Goal: Transaction & Acquisition: Purchase product/service

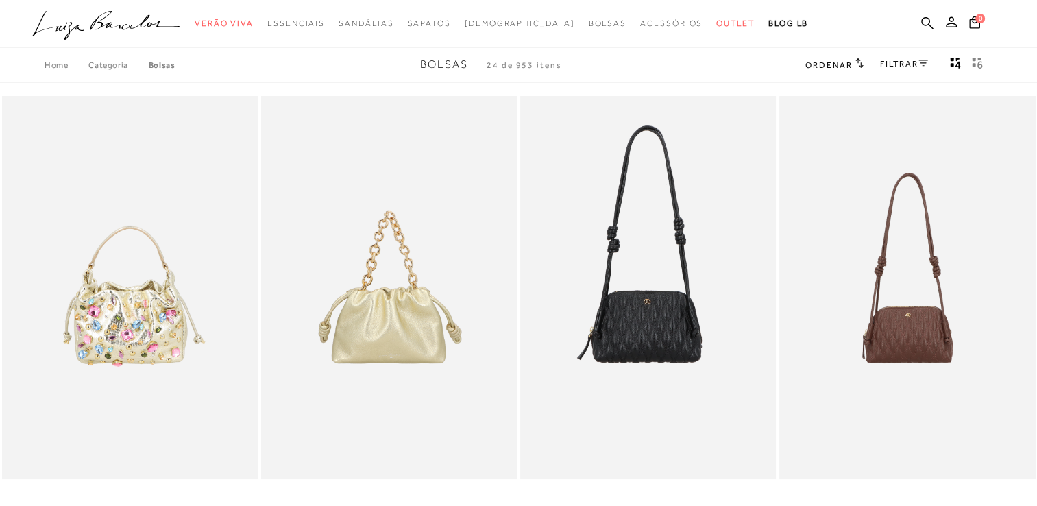
click at [886, 63] on link "FILTRAR" at bounding box center [904, 64] width 48 height 10
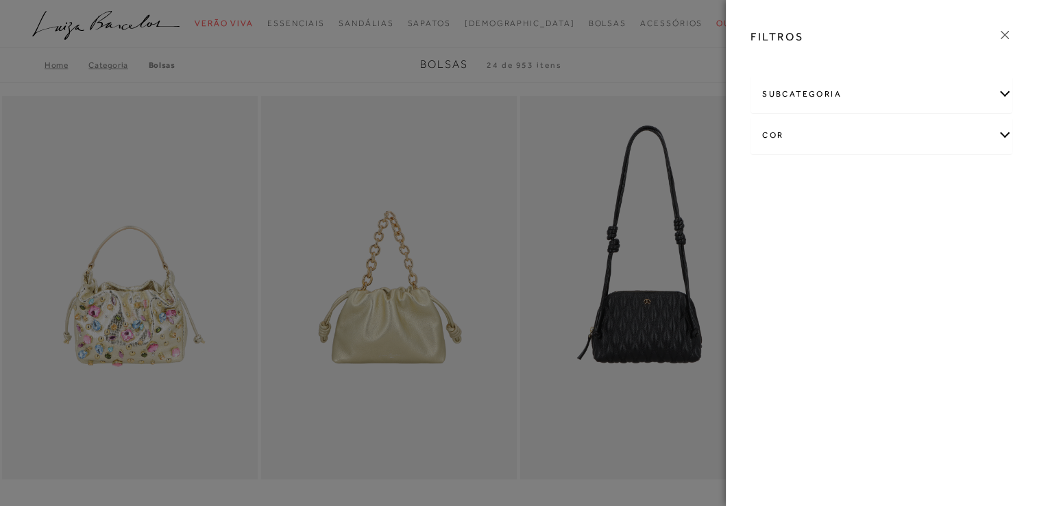
click at [829, 138] on div "cor" at bounding box center [881, 135] width 260 height 36
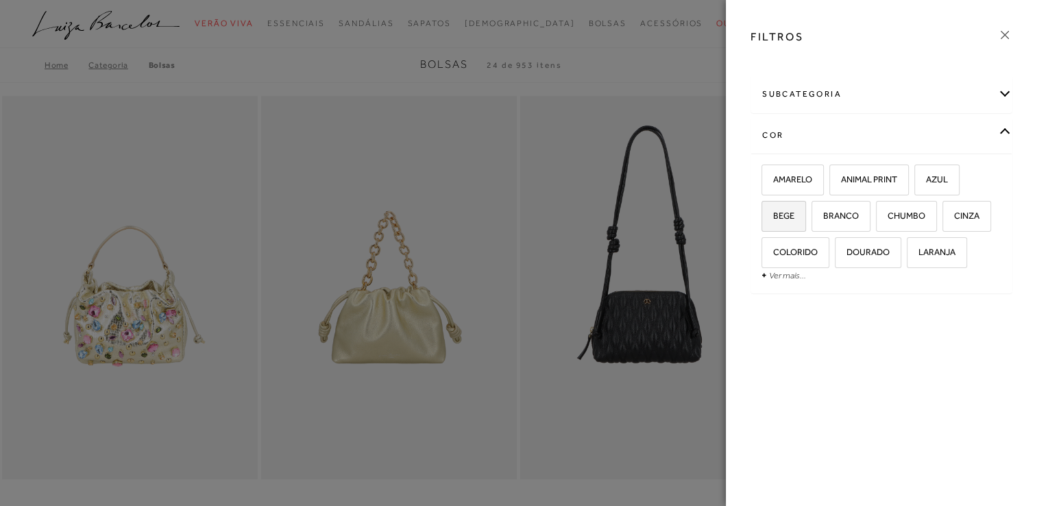
scroll to position [69, 0]
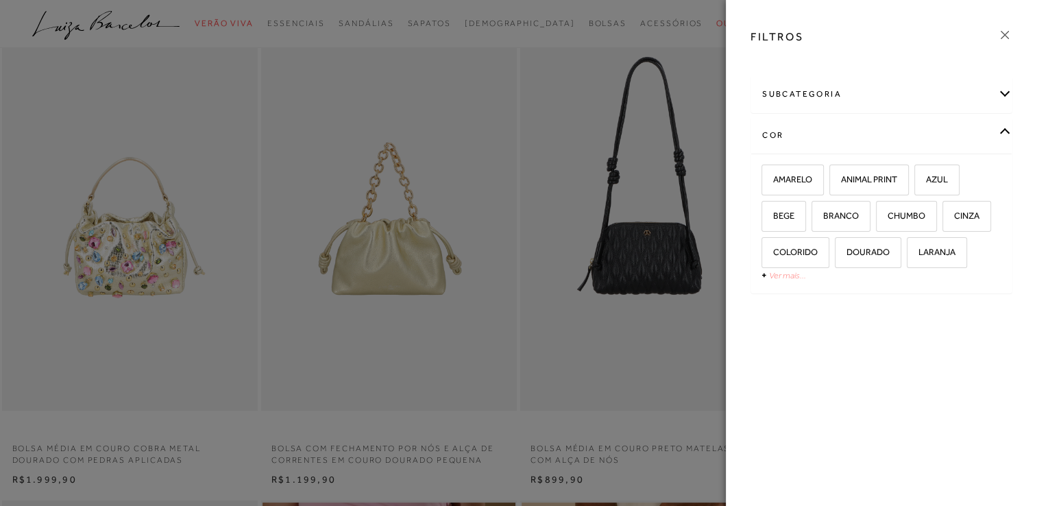
click at [781, 278] on link "Ver mais..." at bounding box center [787, 275] width 37 height 10
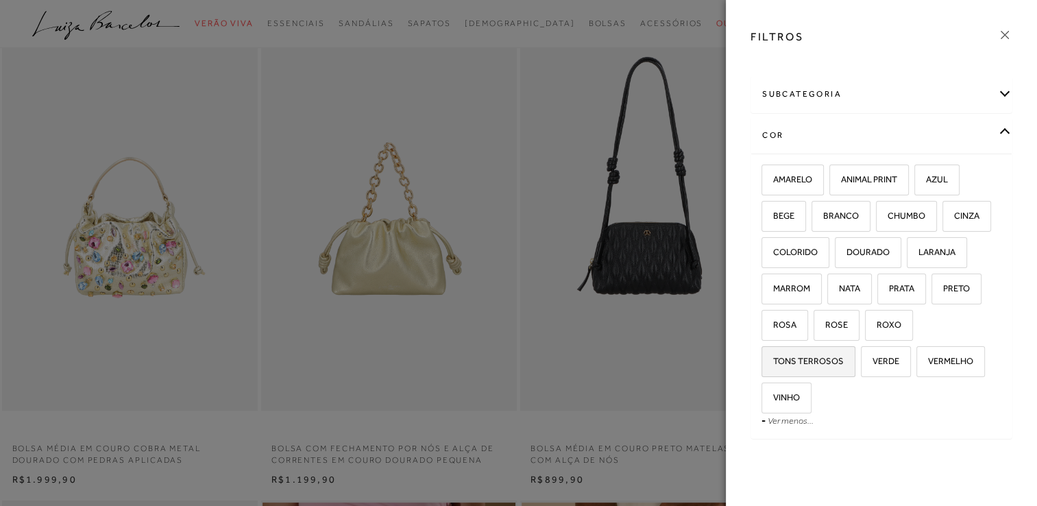
click at [840, 367] on label "TONS TERROSOS" at bounding box center [808, 361] width 93 height 29
click at [773, 367] on input "TONS TERROSOS" at bounding box center [767, 363] width 14 height 14
checkbox input "true"
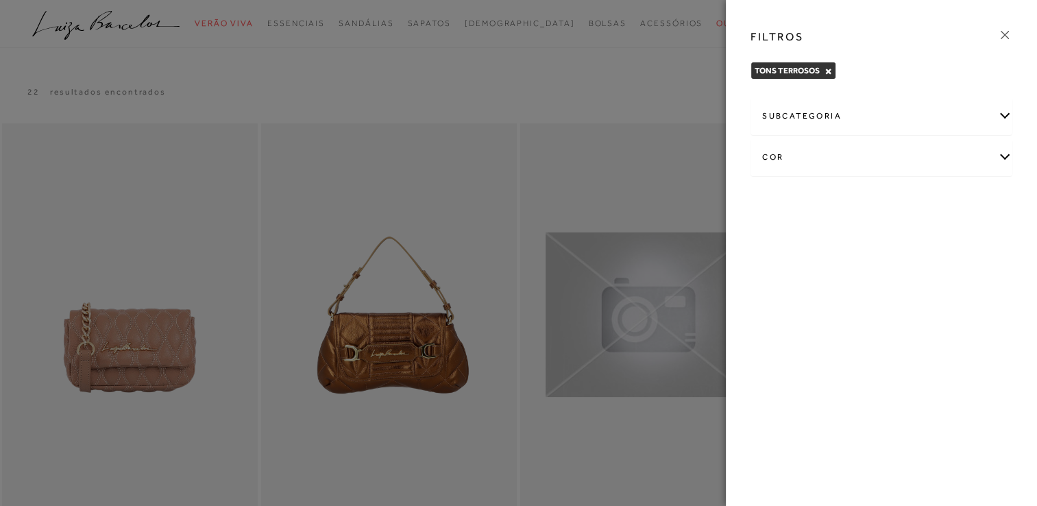
click at [899, 149] on div "cor" at bounding box center [881, 157] width 260 height 36
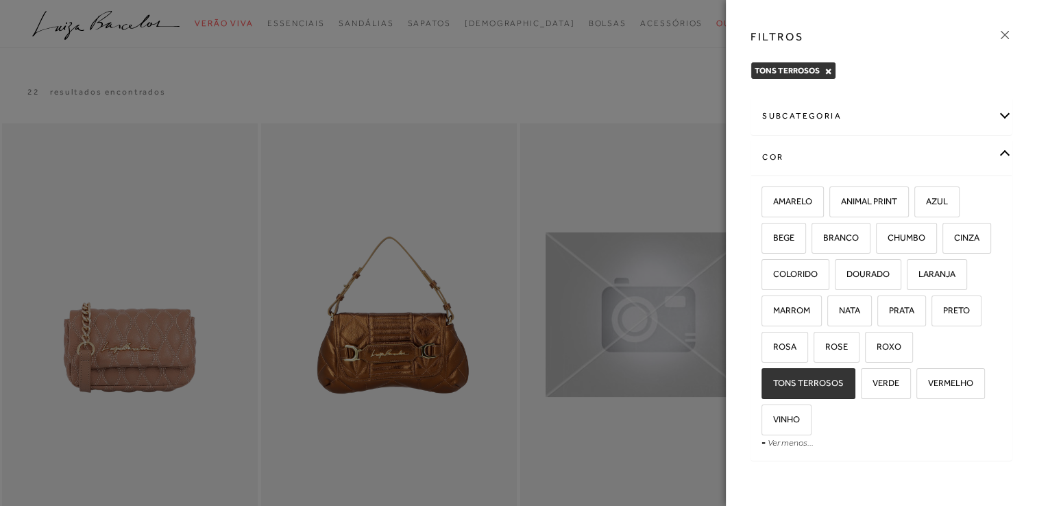
click at [927, 59] on div "TONS TERROSOS × Limpar todos os refinamentos" at bounding box center [882, 73] width 284 height 36
click at [1001, 36] on icon at bounding box center [1004, 34] width 15 height 15
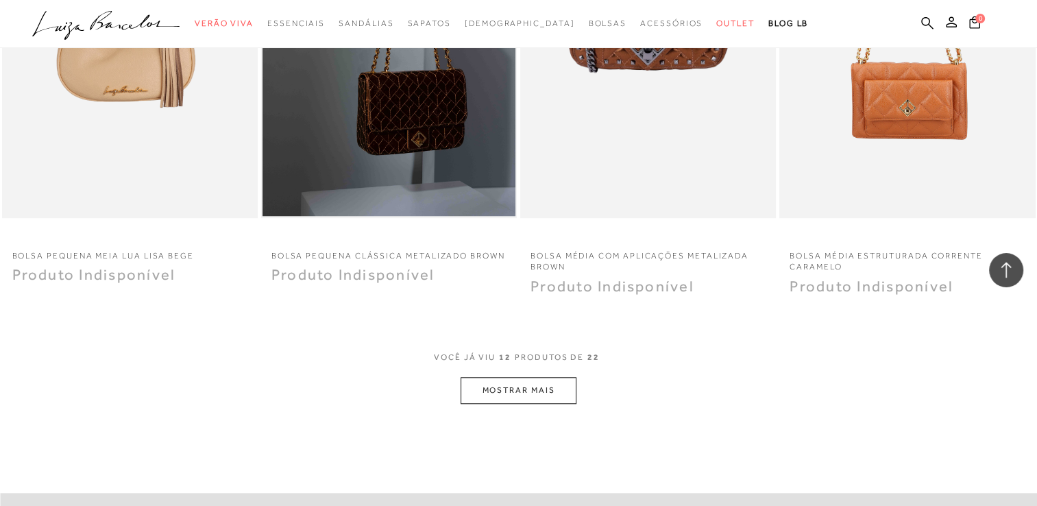
scroll to position [1371, 0]
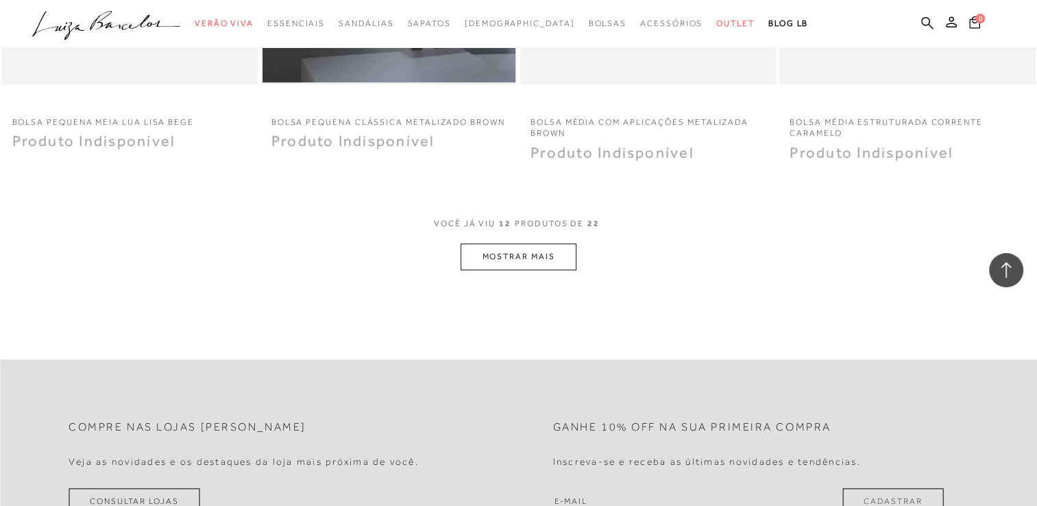
click at [535, 259] on button "MOSTRAR MAIS" at bounding box center [518, 256] width 115 height 27
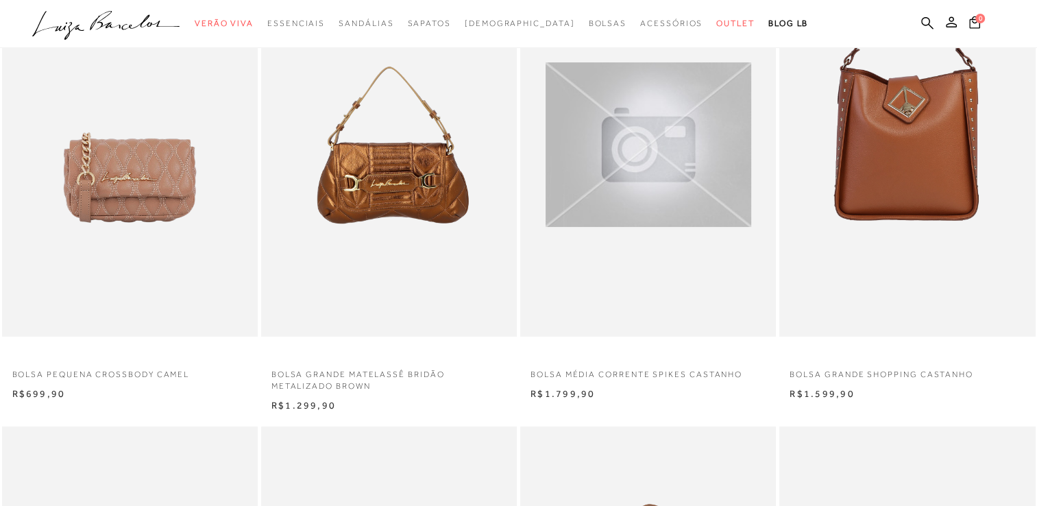
scroll to position [0, 0]
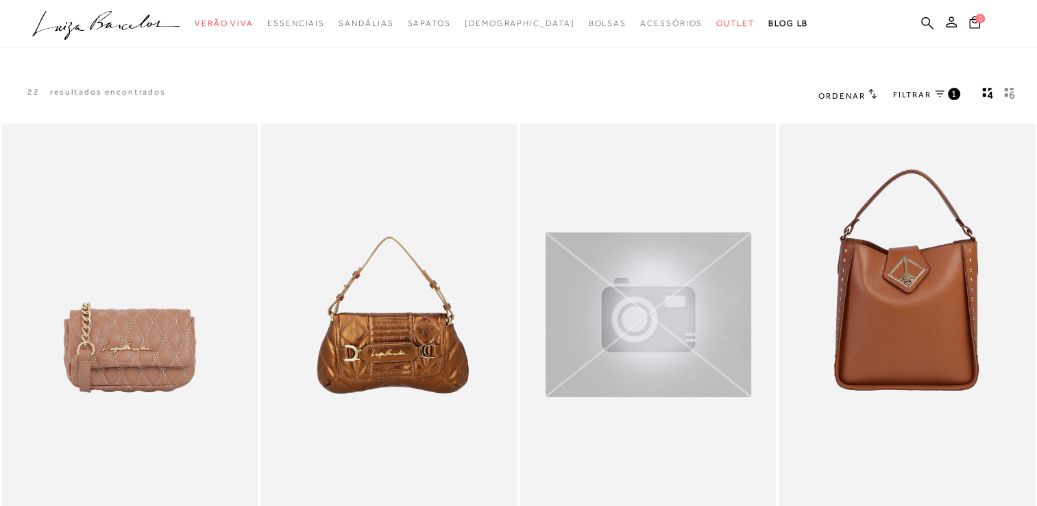
click at [870, 93] on icon at bounding box center [873, 94] width 8 height 10
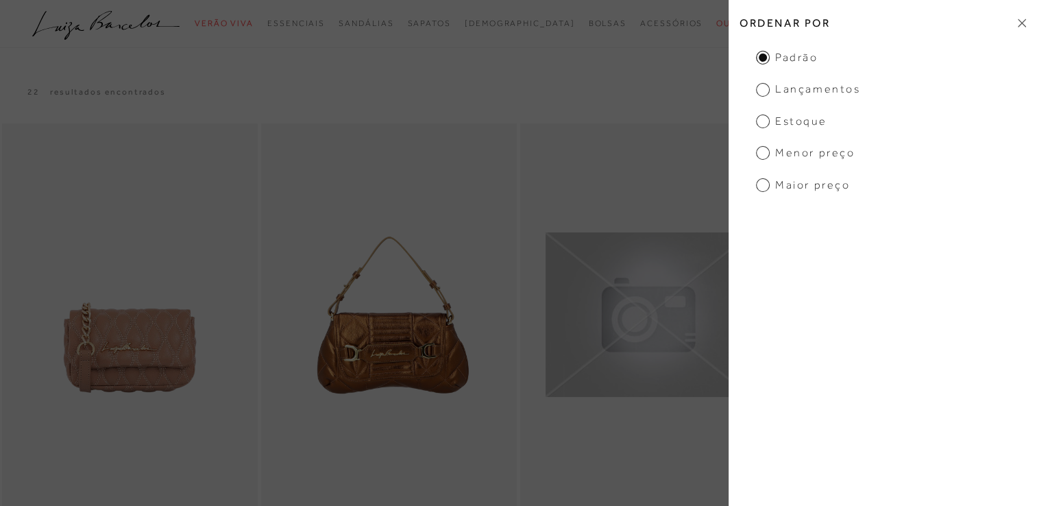
click at [760, 125] on span "Estoque" at bounding box center [791, 121] width 71 height 15
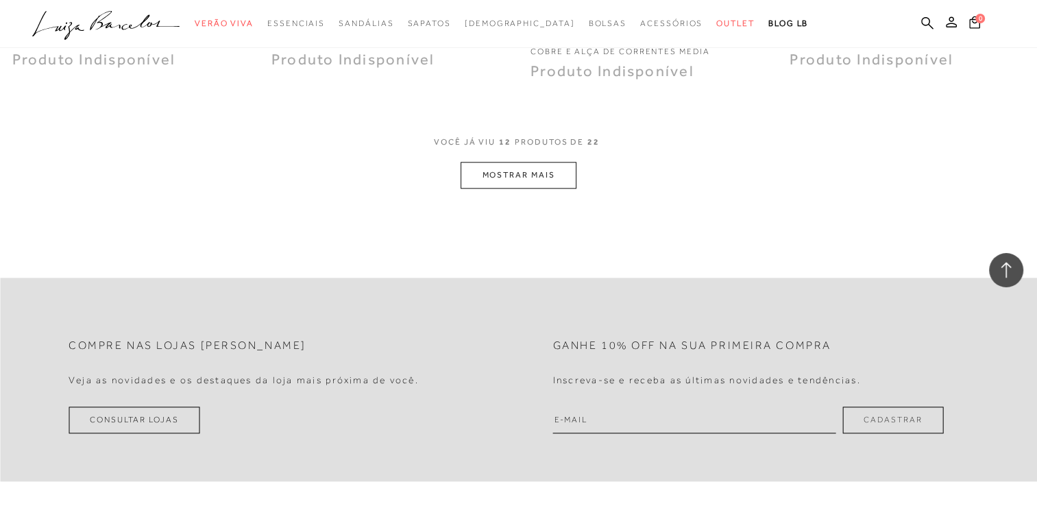
scroll to position [1371, 0]
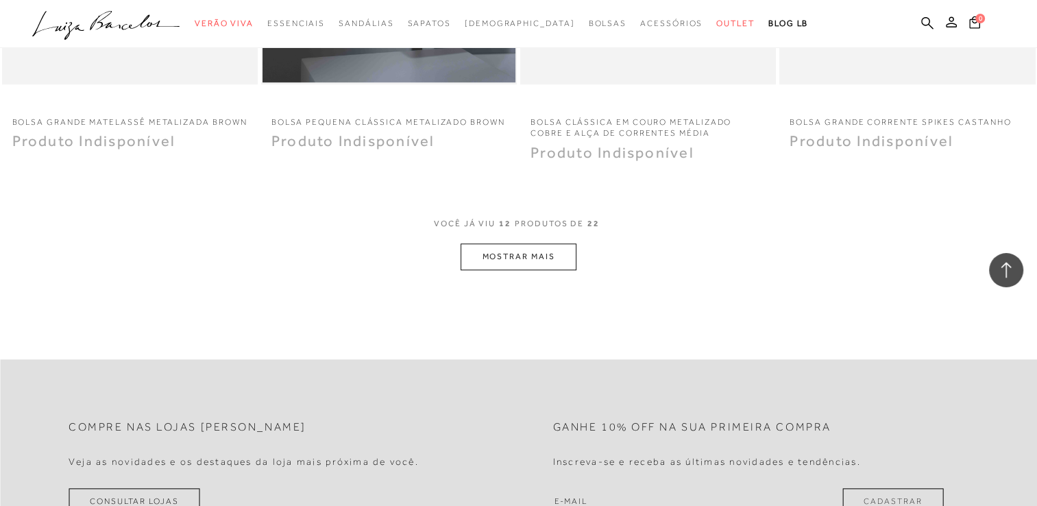
click at [513, 259] on button "MOSTRAR MAIS" at bounding box center [518, 256] width 115 height 27
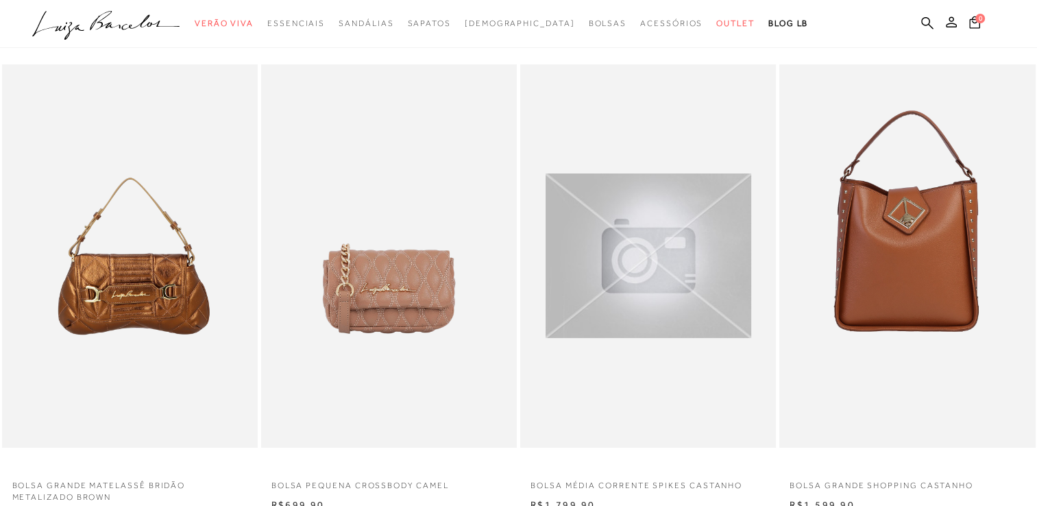
scroll to position [0, 0]
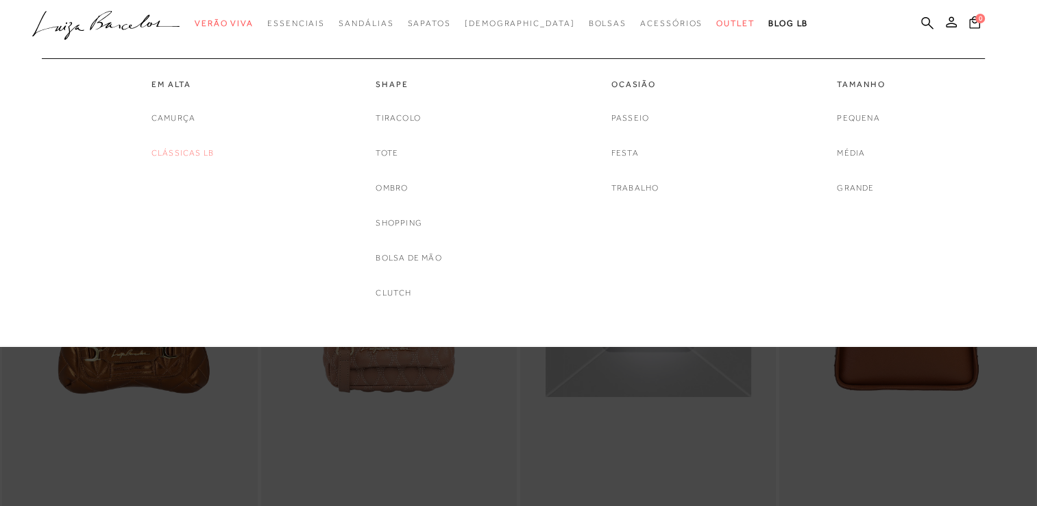
click at [210, 146] on link "Clássicas LB" at bounding box center [182, 153] width 62 height 14
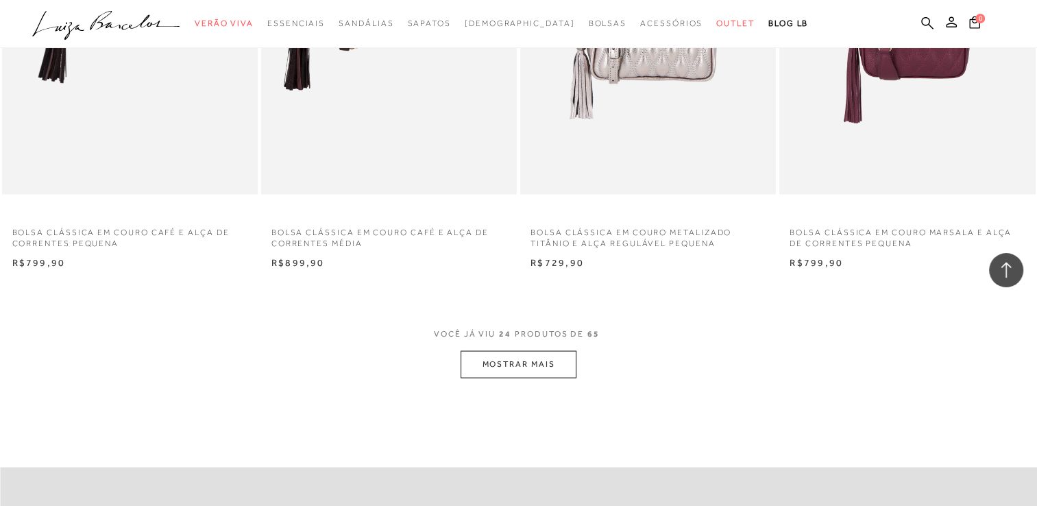
scroll to position [2673, 0]
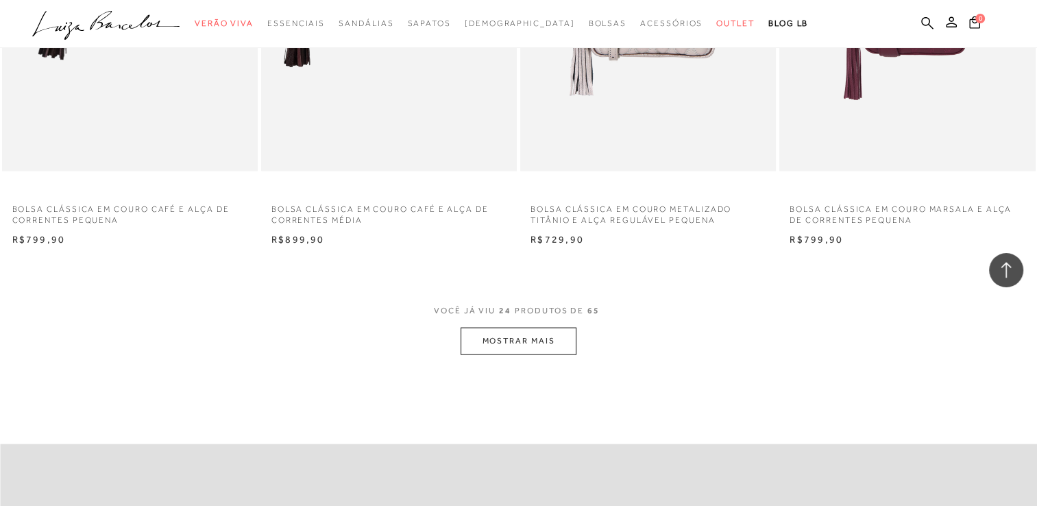
click at [553, 341] on button "MOSTRAR MAIS" at bounding box center [518, 341] width 115 height 27
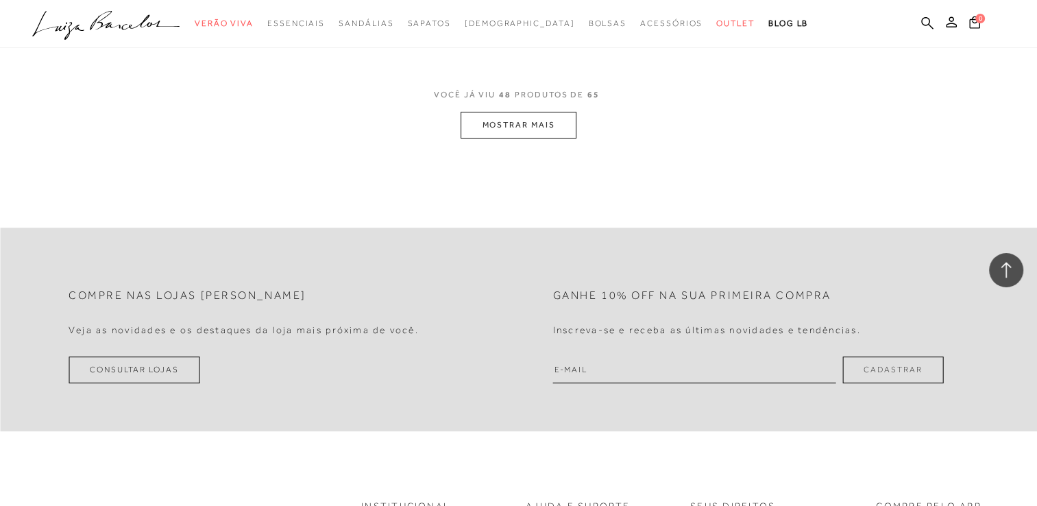
scroll to position [5758, 0]
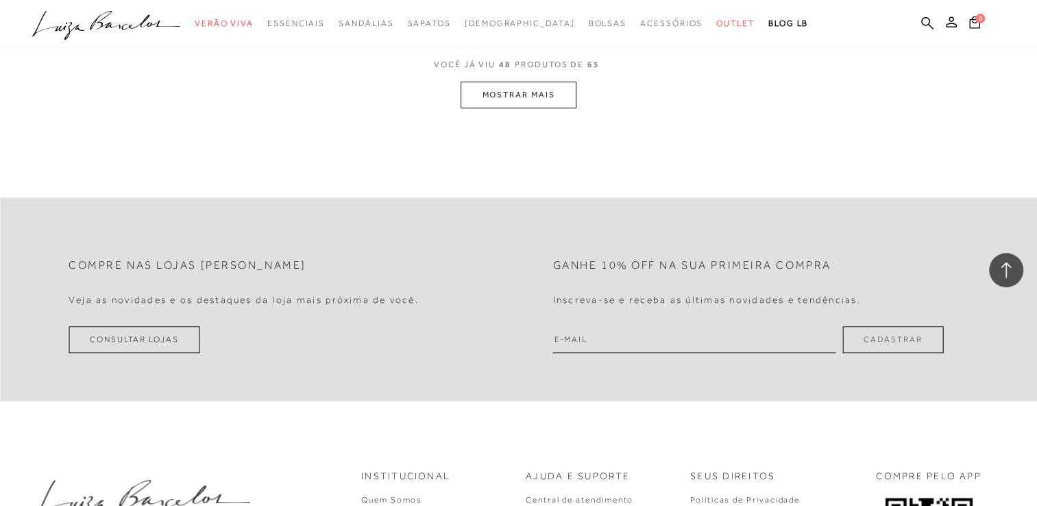
click at [551, 95] on button "MOSTRAR MAIS" at bounding box center [518, 95] width 115 height 27
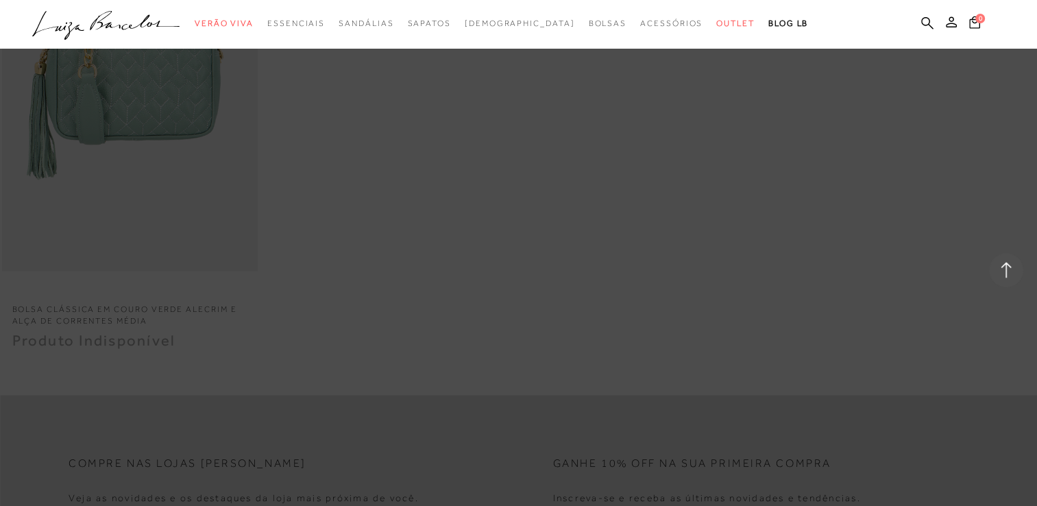
scroll to position [7770, 0]
